Goal: Task Accomplishment & Management: Use online tool/utility

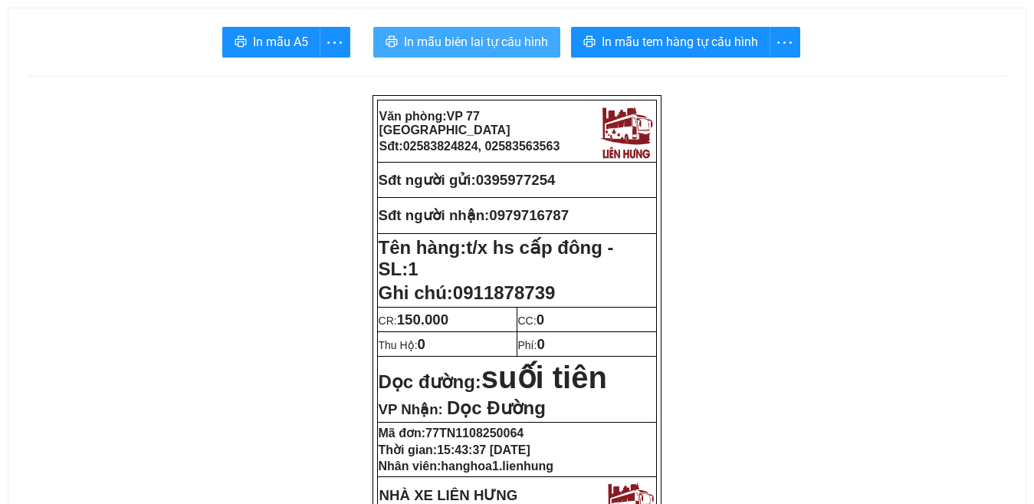
click at [451, 43] on span "In mẫu biên lai tự cấu hình" at bounding box center [476, 41] width 144 height 19
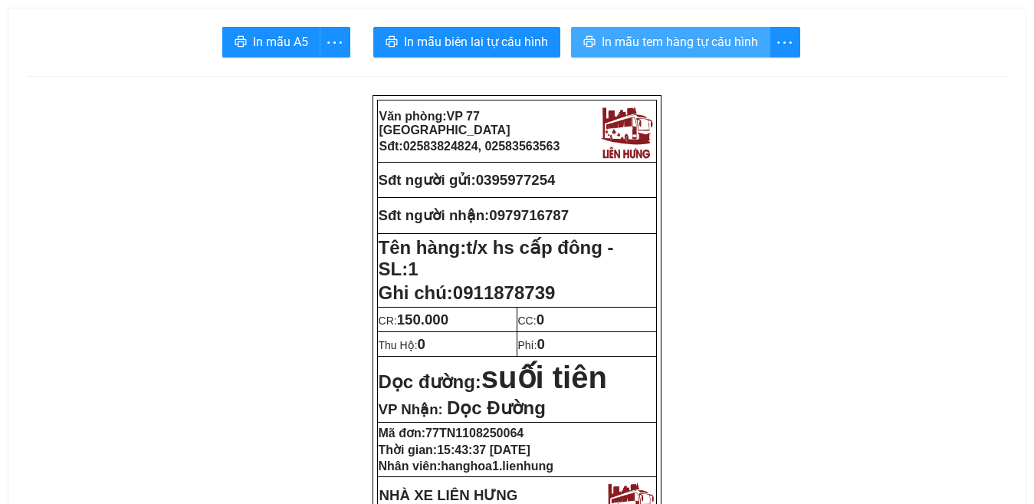
click at [651, 42] on span "In mẫu tem hàng tự cấu hình" at bounding box center [680, 41] width 156 height 19
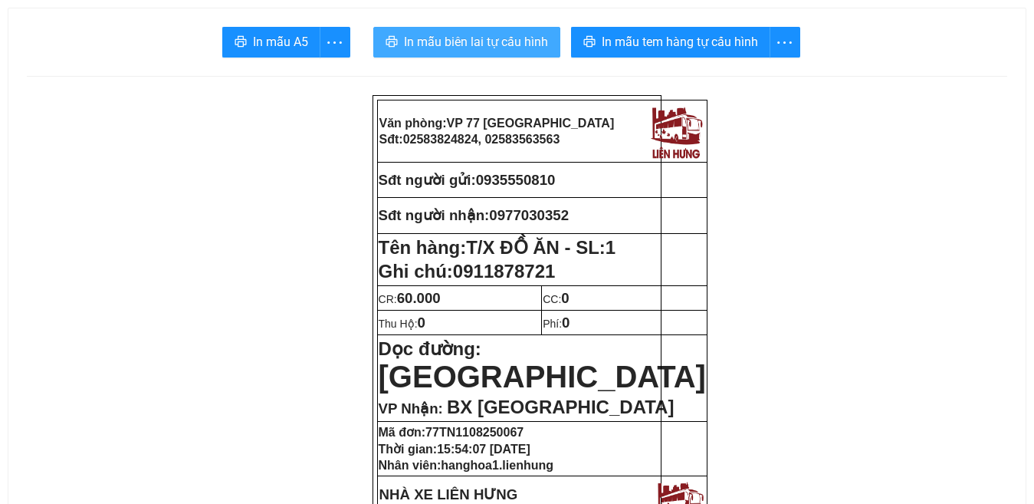
click at [481, 27] on button "In mẫu biên lai tự cấu hình" at bounding box center [466, 42] width 187 height 31
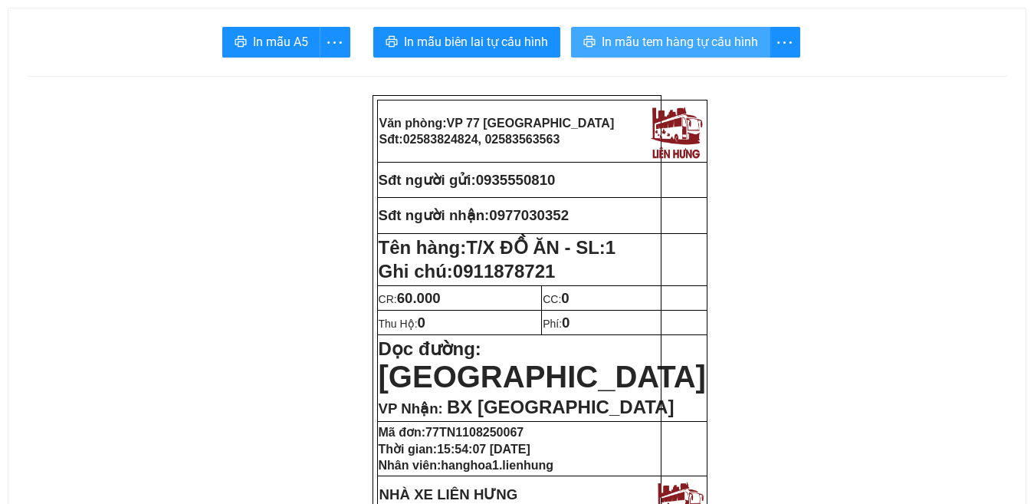
click at [647, 48] on span "In mẫu tem hàng tự cấu hình" at bounding box center [680, 41] width 156 height 19
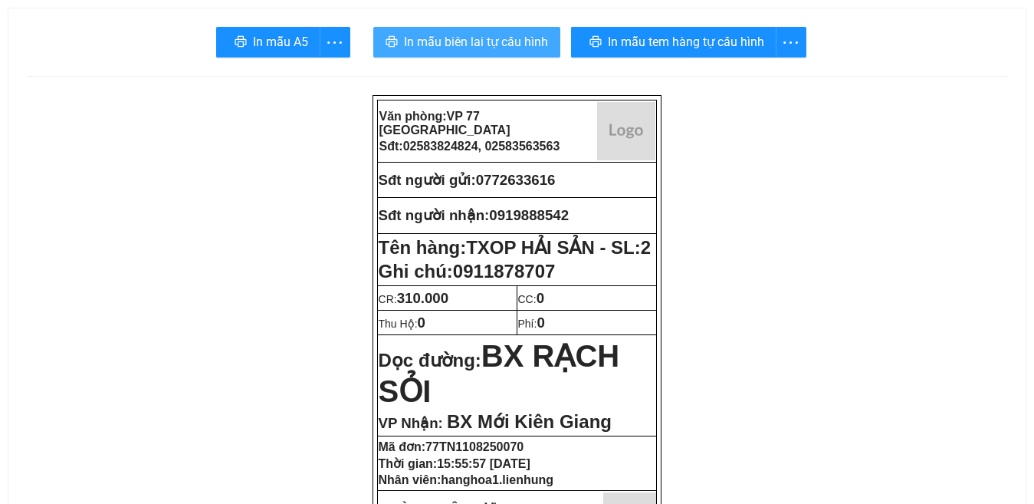
click at [491, 44] on span "In mẫu biên lai tự cấu hình" at bounding box center [476, 41] width 144 height 19
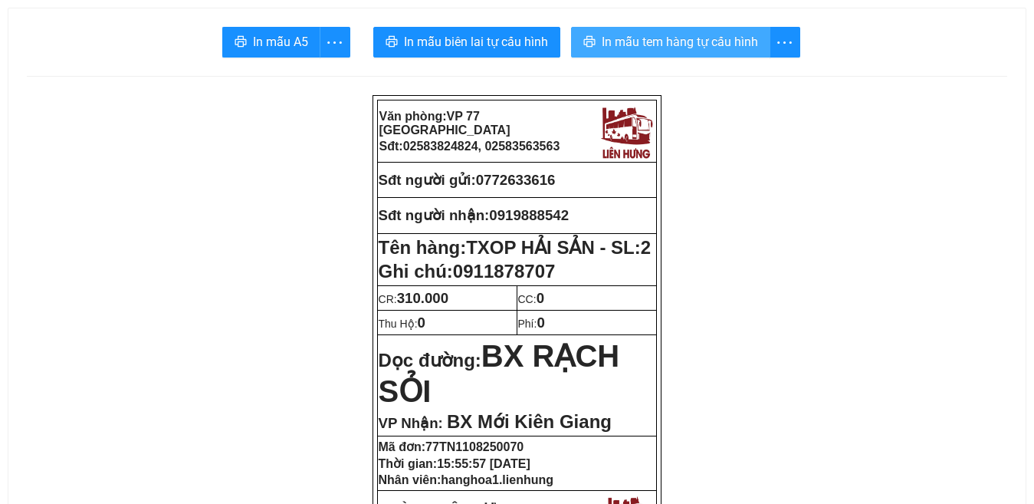
click at [699, 42] on span "In mẫu tem hàng tự cấu hình" at bounding box center [680, 41] width 156 height 19
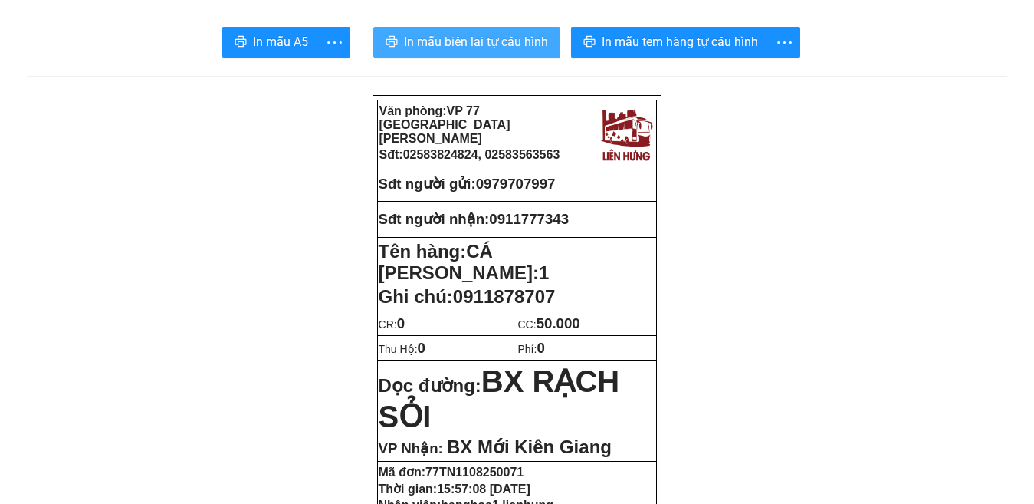
click at [462, 39] on span "In mẫu biên lai tự cấu hình" at bounding box center [476, 41] width 144 height 19
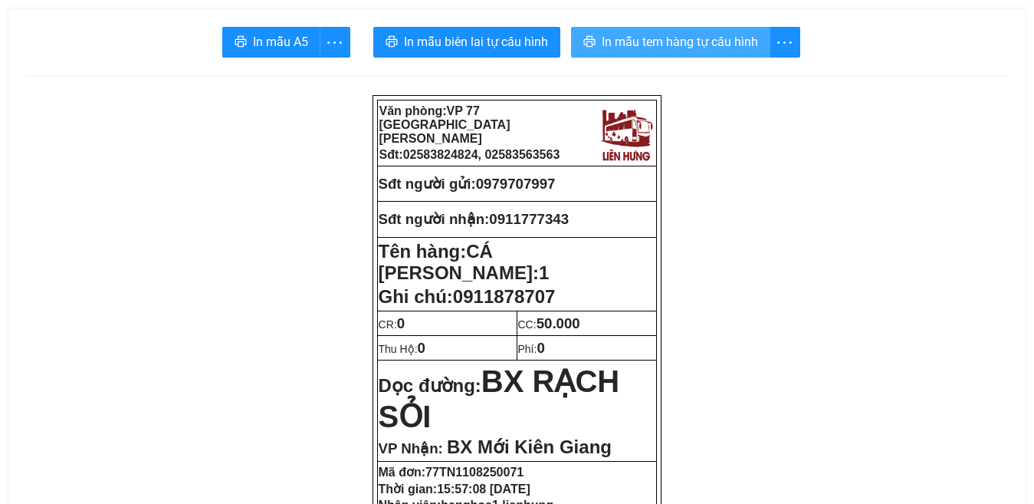
click at [676, 46] on span "In mẫu tem hàng tự cấu hình" at bounding box center [680, 41] width 156 height 19
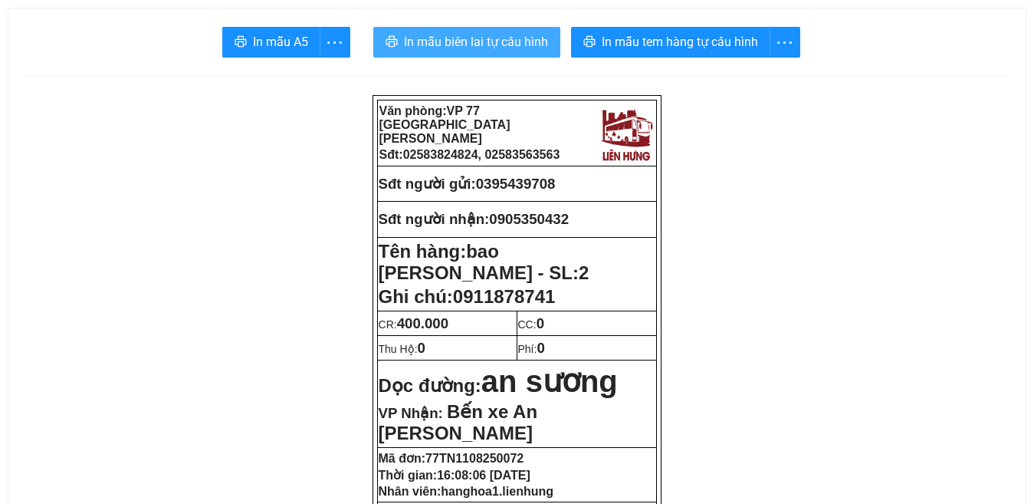
click at [477, 38] on span "In mẫu biên lai tự cấu hình" at bounding box center [476, 41] width 144 height 19
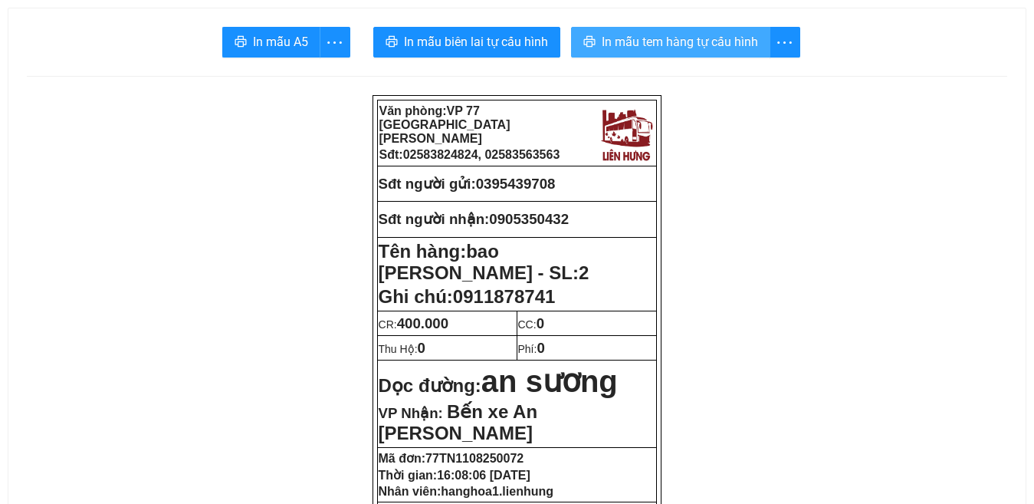
click at [651, 42] on span "In mẫu tem hàng tự cấu hình" at bounding box center [680, 41] width 156 height 19
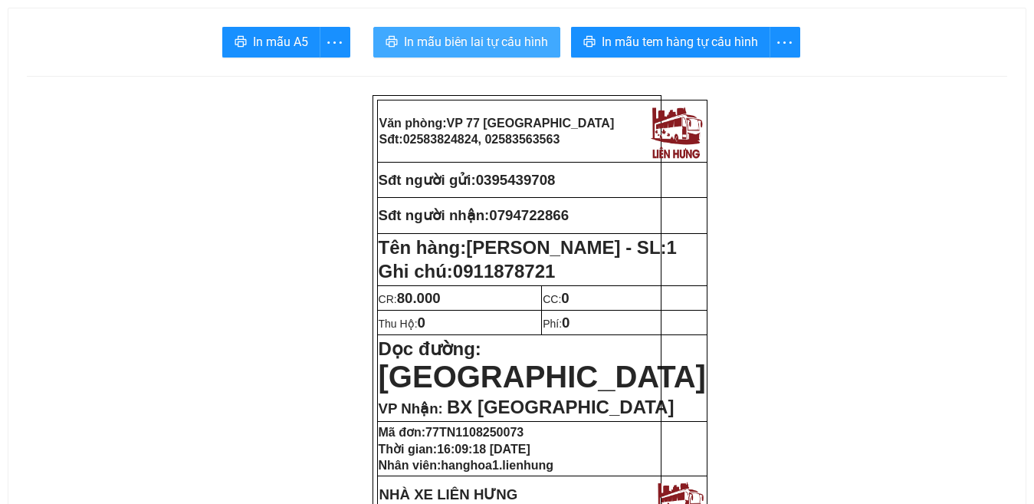
click at [464, 38] on span "In mẫu biên lai tự cấu hình" at bounding box center [476, 41] width 144 height 19
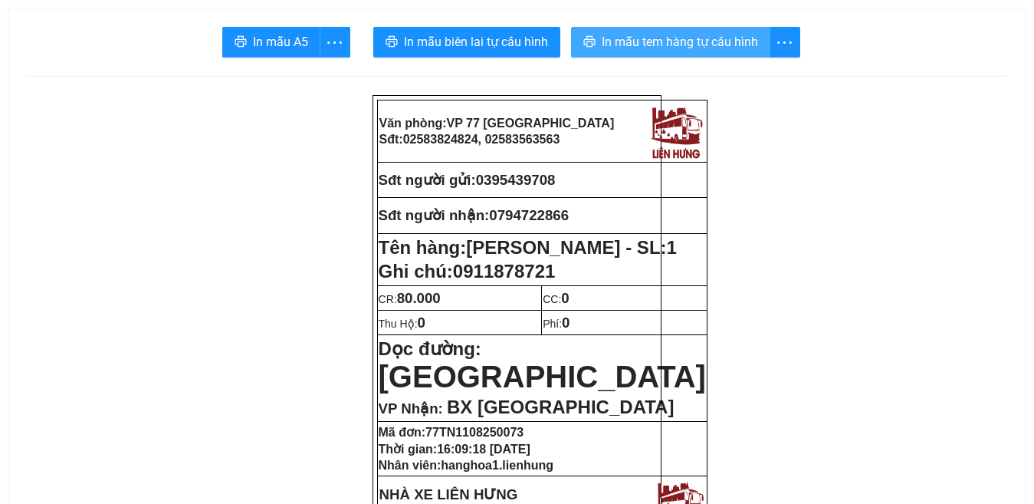
click at [668, 42] on span "In mẫu tem hàng tự cấu hình" at bounding box center [680, 41] width 156 height 19
click at [691, 41] on span "In mẫu tem hàng tự cấu hình" at bounding box center [680, 41] width 156 height 19
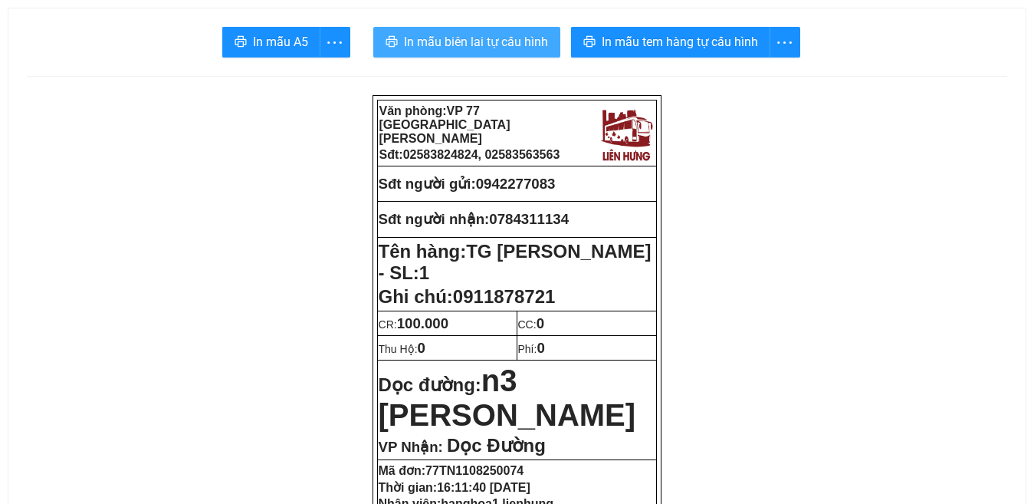
click at [469, 34] on span "In mẫu biên lai tự cấu hình" at bounding box center [476, 41] width 144 height 19
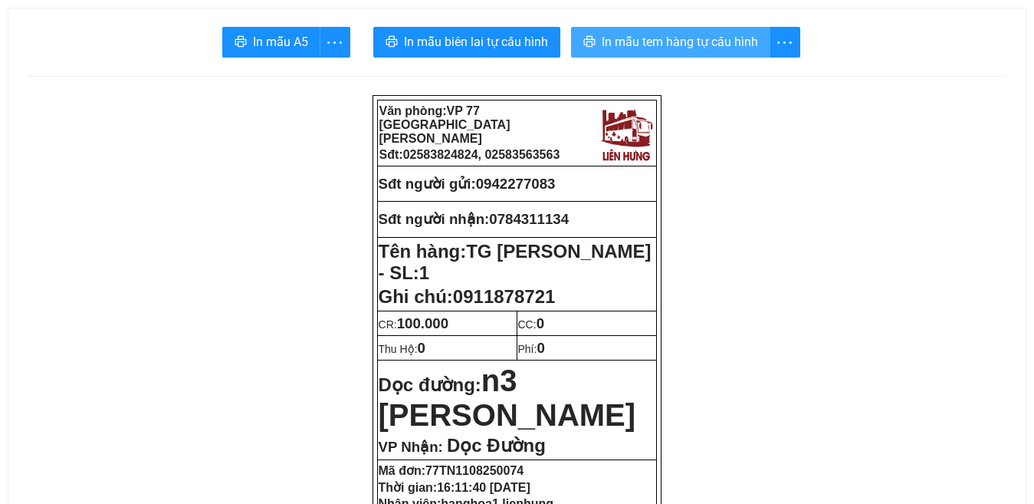
click at [677, 40] on span "In mẫu tem hàng tự cấu hình" at bounding box center [680, 41] width 156 height 19
click at [633, 49] on span "In mẫu tem hàng tự cấu hình" at bounding box center [680, 41] width 156 height 19
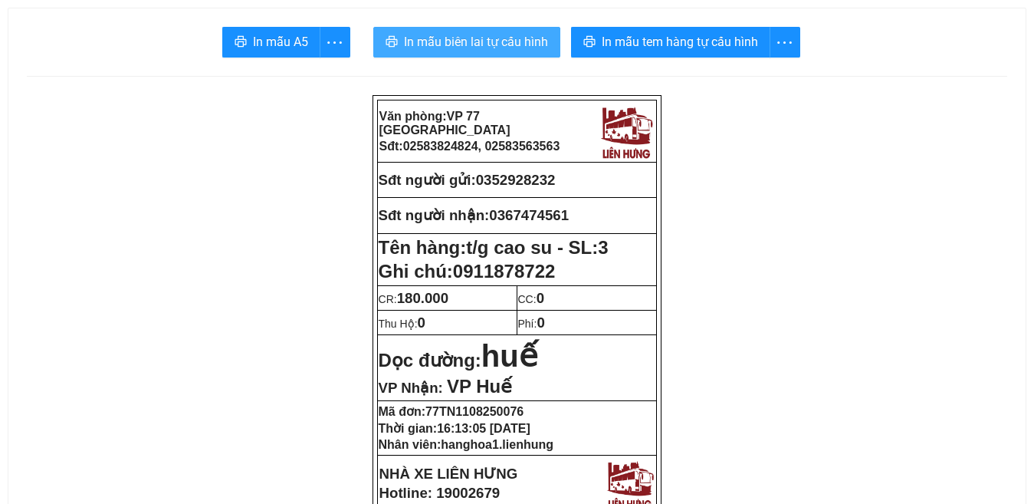
click at [482, 42] on span "In mẫu biên lai tự cấu hình" at bounding box center [476, 41] width 144 height 19
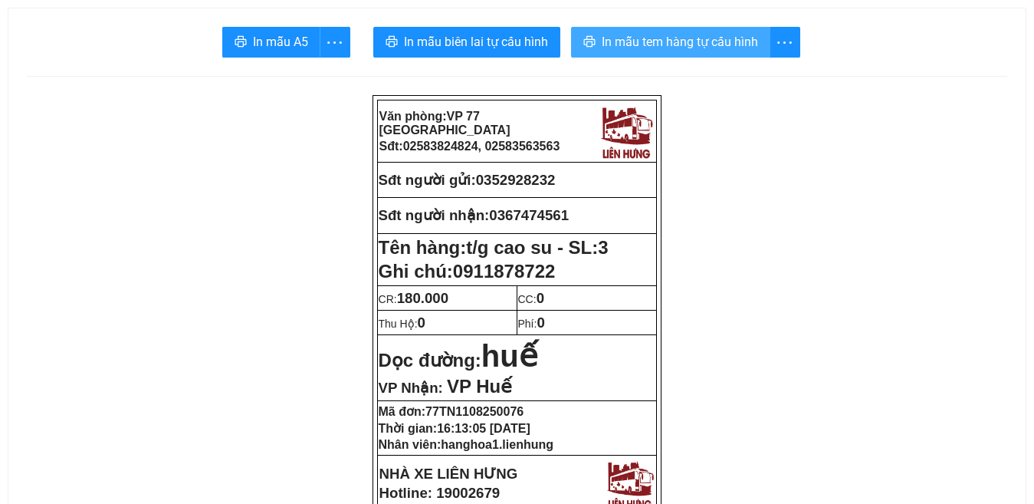
click at [660, 45] on span "In mẫu tem hàng tự cấu hình" at bounding box center [680, 41] width 156 height 19
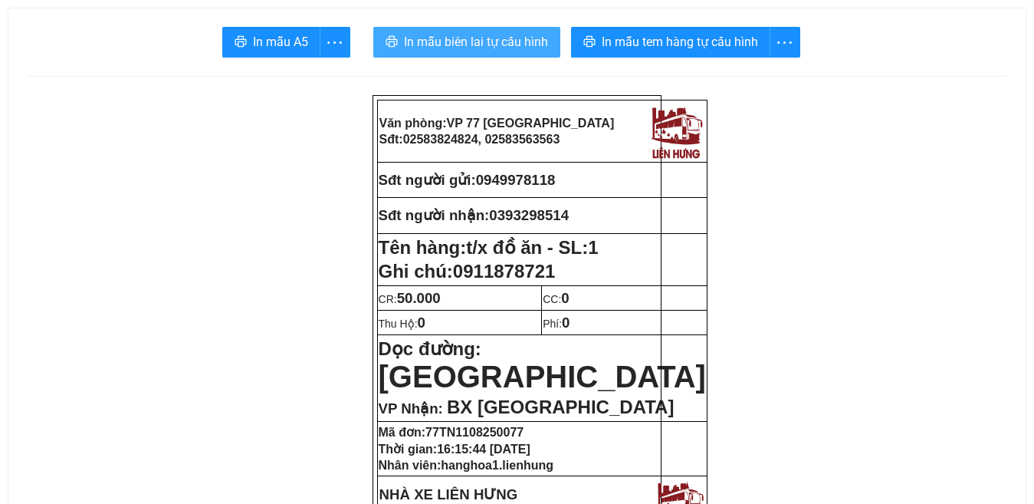
click at [454, 41] on span "In mẫu biên lai tự cấu hình" at bounding box center [476, 41] width 144 height 19
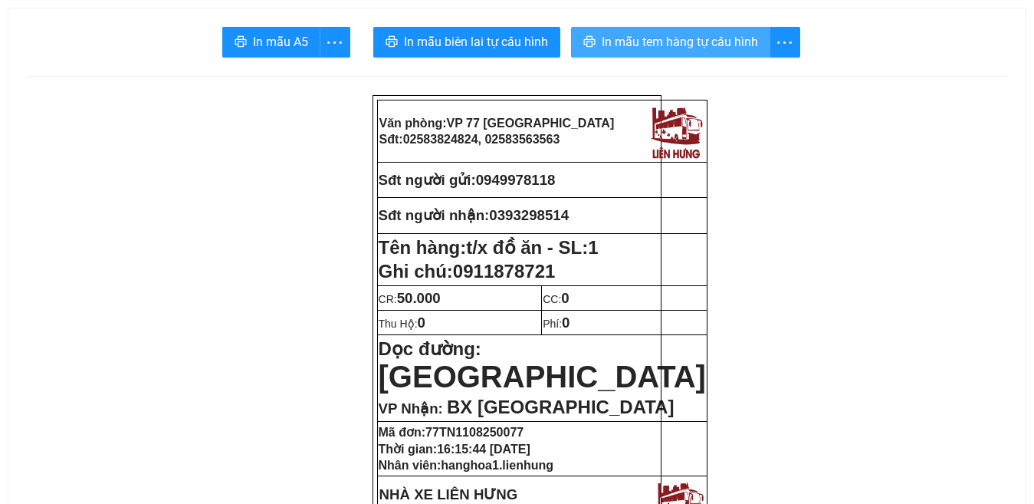
click at [700, 40] on span "In mẫu tem hàng tự cấu hình" at bounding box center [680, 41] width 156 height 19
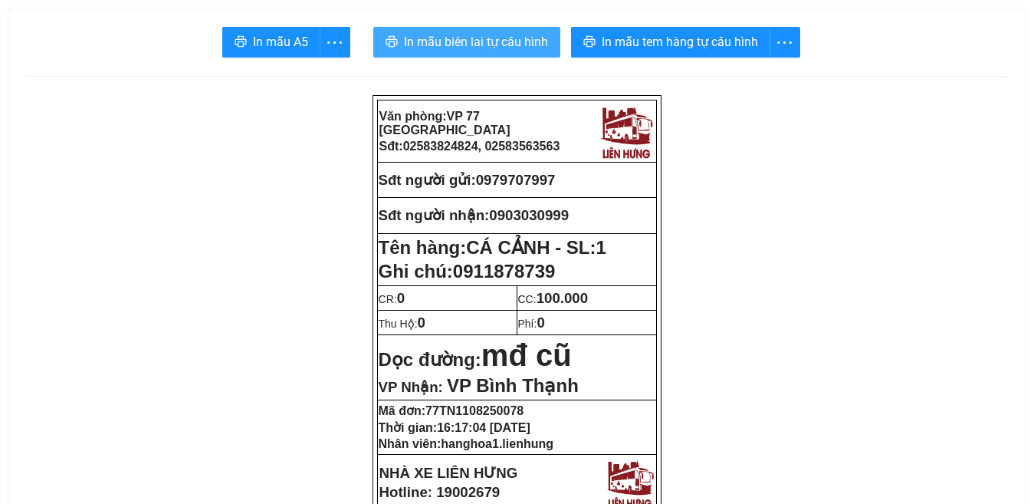
click at [484, 38] on span "In mẫu biên lai tự cấu hình" at bounding box center [476, 41] width 144 height 19
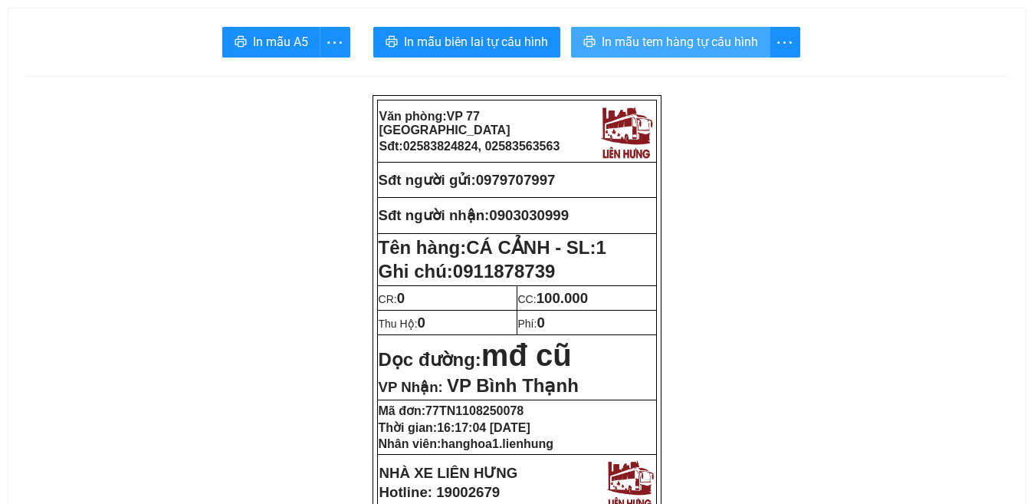
click at [672, 43] on span "In mẫu tem hàng tự cấu hình" at bounding box center [680, 41] width 156 height 19
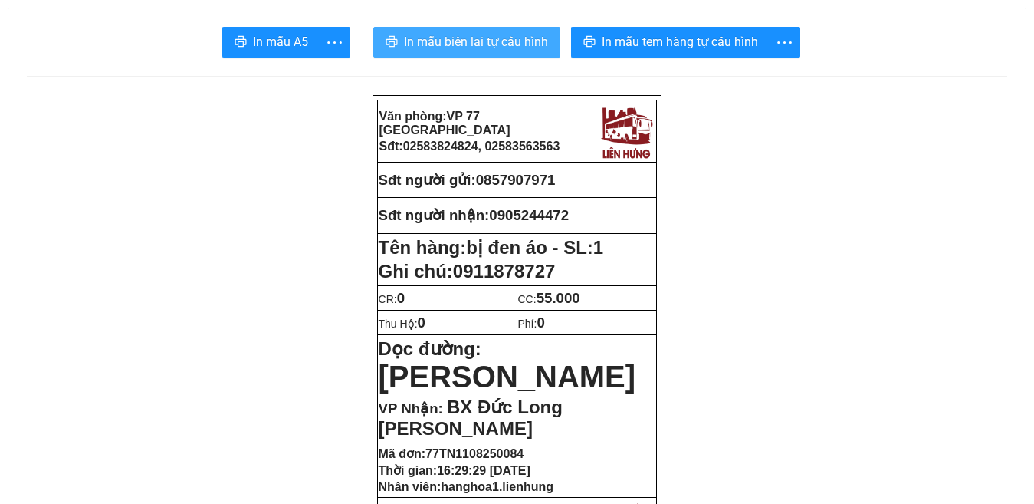
click at [472, 40] on span "In mẫu biên lai tự cấu hình" at bounding box center [476, 41] width 144 height 19
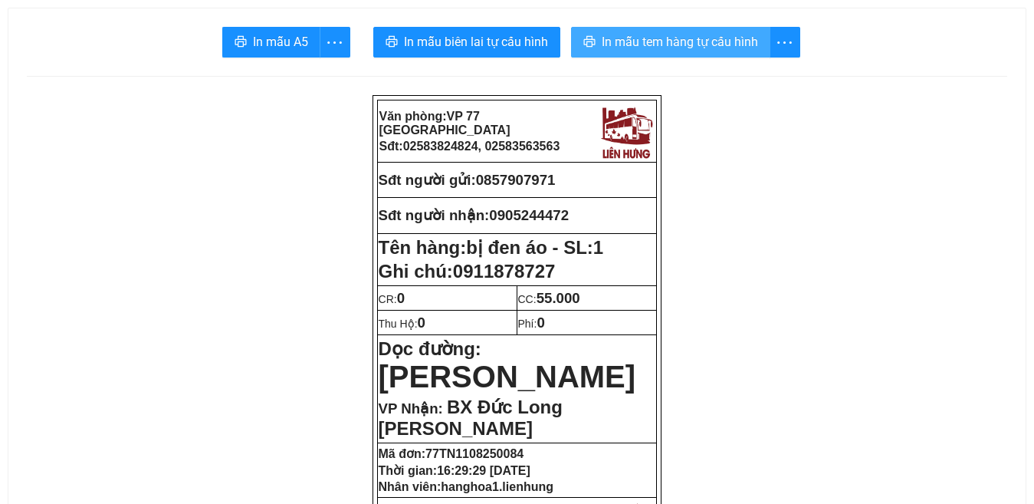
click at [684, 40] on span "In mẫu tem hàng tự cấu hình" at bounding box center [680, 41] width 156 height 19
